Goal: Information Seeking & Learning: Learn about a topic

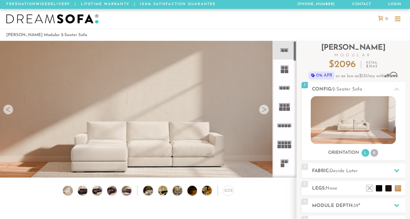
click at [287, 51] on rect at bounding box center [286, 50] width 3 height 3
click at [265, 111] on div at bounding box center [264, 109] width 10 height 10
click at [265, 110] on div at bounding box center [264, 109] width 10 height 10
click at [80, 193] on img at bounding box center [83, 190] width 12 height 9
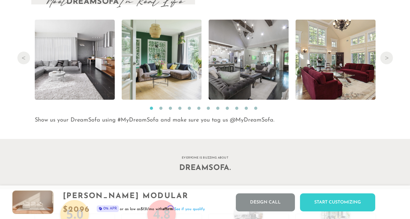
scroll to position [6304, 0]
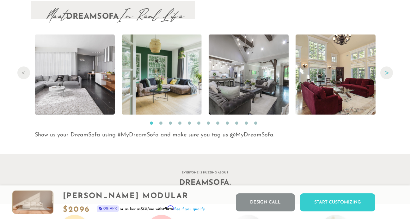
click at [388, 71] on button "Next" at bounding box center [387, 72] width 13 height 13
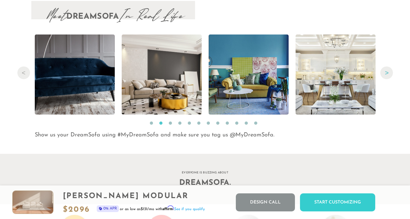
click at [388, 71] on button "Next" at bounding box center [387, 72] width 13 height 13
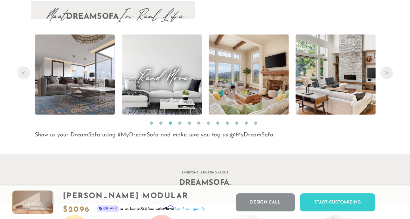
click at [166, 75] on span "Read More" at bounding box center [162, 74] width 80 height 9
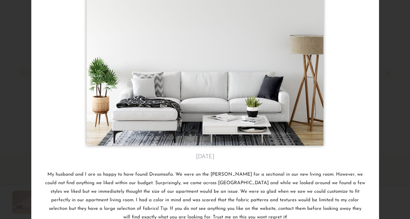
scroll to position [77, 0]
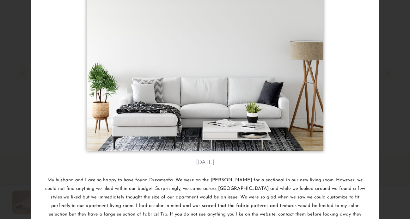
click at [386, 74] on div "[PERSON_NAME]'s review from [GEOGRAPHIC_DATA], [GEOGRAPHIC_DATA] [DATE] My husb…" at bounding box center [205, 109] width 410 height 219
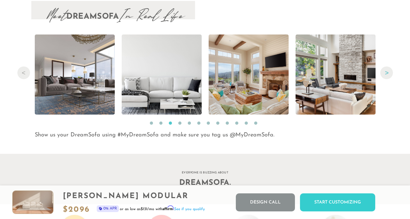
click at [385, 73] on button "Next" at bounding box center [387, 72] width 13 height 13
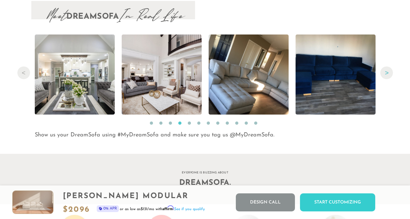
click at [385, 73] on button "Next" at bounding box center [387, 72] width 13 height 13
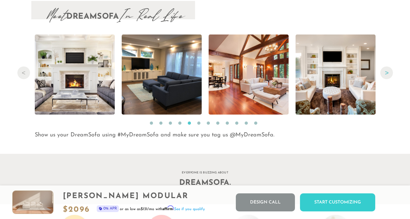
click at [385, 73] on button "Next" at bounding box center [387, 72] width 13 height 13
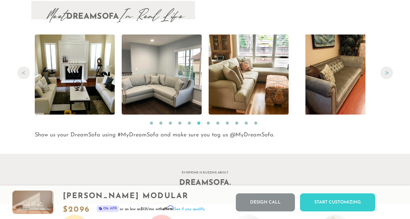
click at [385, 73] on button "Next" at bounding box center [387, 72] width 13 height 13
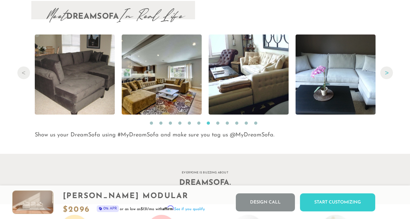
click at [385, 73] on button "Next" at bounding box center [387, 72] width 13 height 13
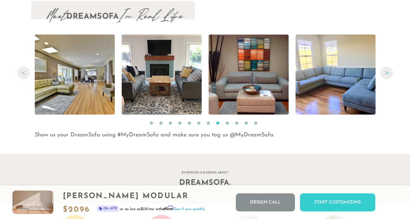
click at [385, 73] on button "Next" at bounding box center [387, 72] width 13 height 13
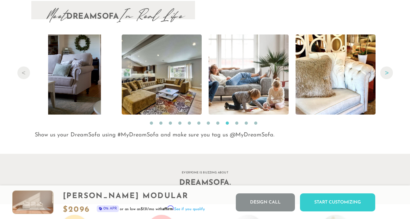
click at [385, 73] on button "Next" at bounding box center [387, 72] width 13 height 13
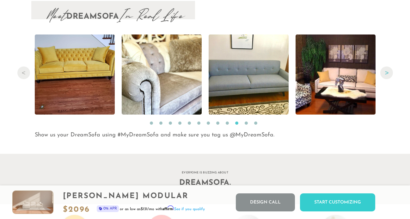
click at [385, 73] on button "Next" at bounding box center [387, 72] width 13 height 13
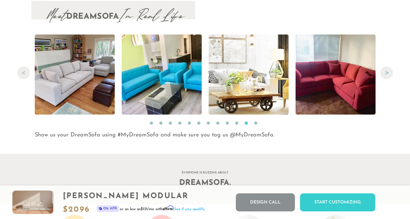
click at [385, 73] on button "Next" at bounding box center [387, 72] width 13 height 13
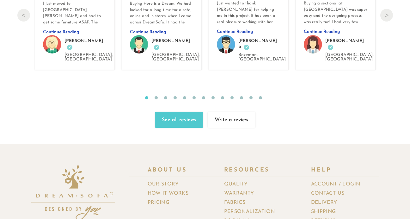
scroll to position [6574, 0]
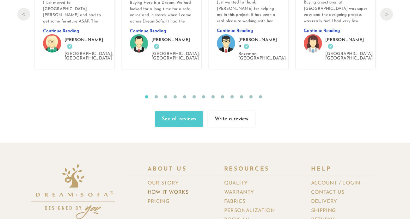
click at [163, 188] on link "How It Works" at bounding box center [171, 192] width 46 height 9
